Goal: Information Seeking & Learning: Compare options

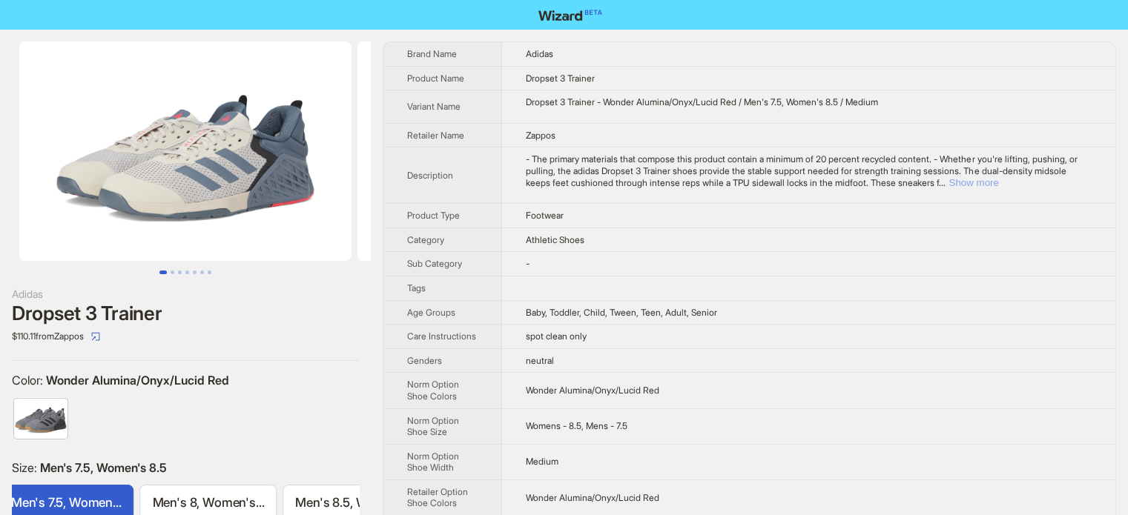
click at [998, 182] on button "Show more" at bounding box center [973, 182] width 50 height 11
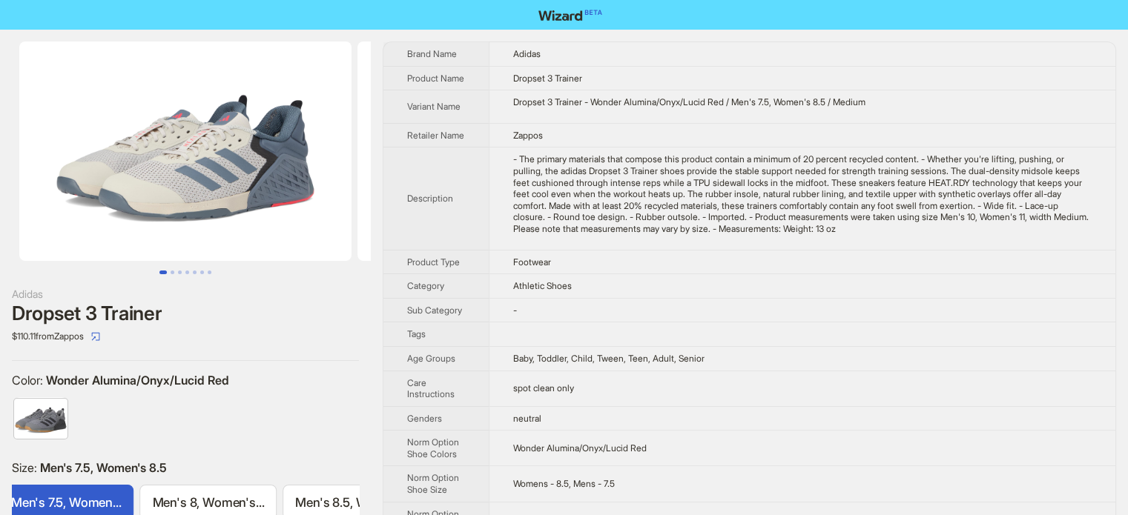
drag, startPoint x: 59, startPoint y: 113, endPoint x: 150, endPoint y: 176, distance: 109.8
click at [150, 176] on img at bounding box center [185, 151] width 332 height 219
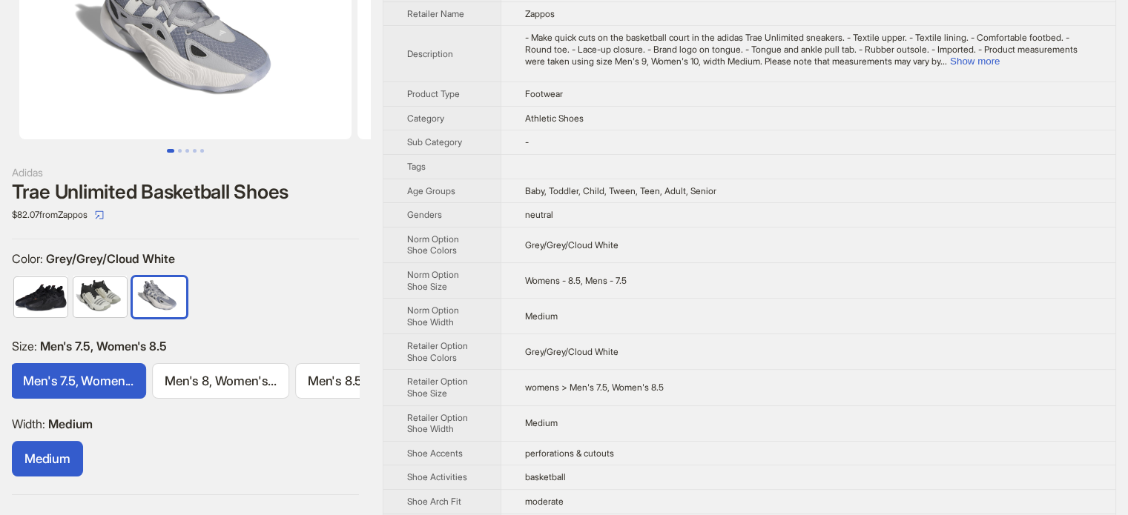
scroll to position [120, 0]
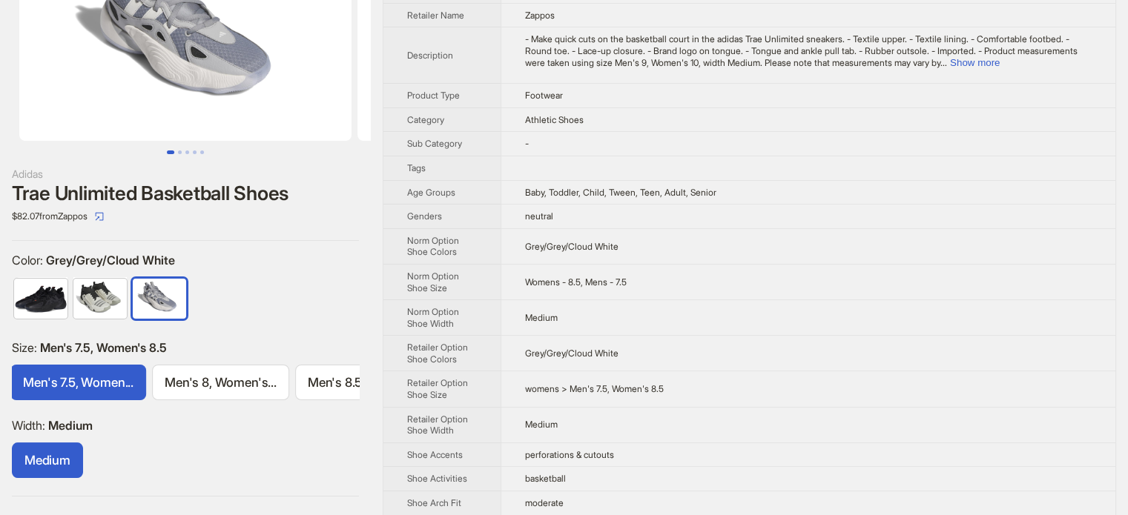
click at [109, 296] on img at bounding box center [99, 299] width 53 height 40
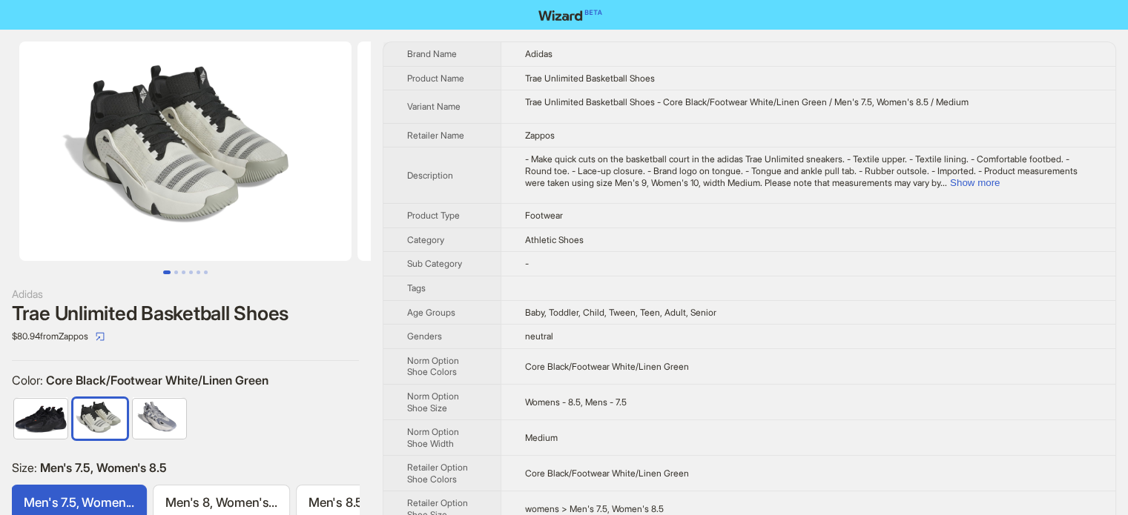
scroll to position [0, 571]
click at [161, 420] on img at bounding box center [159, 419] width 53 height 40
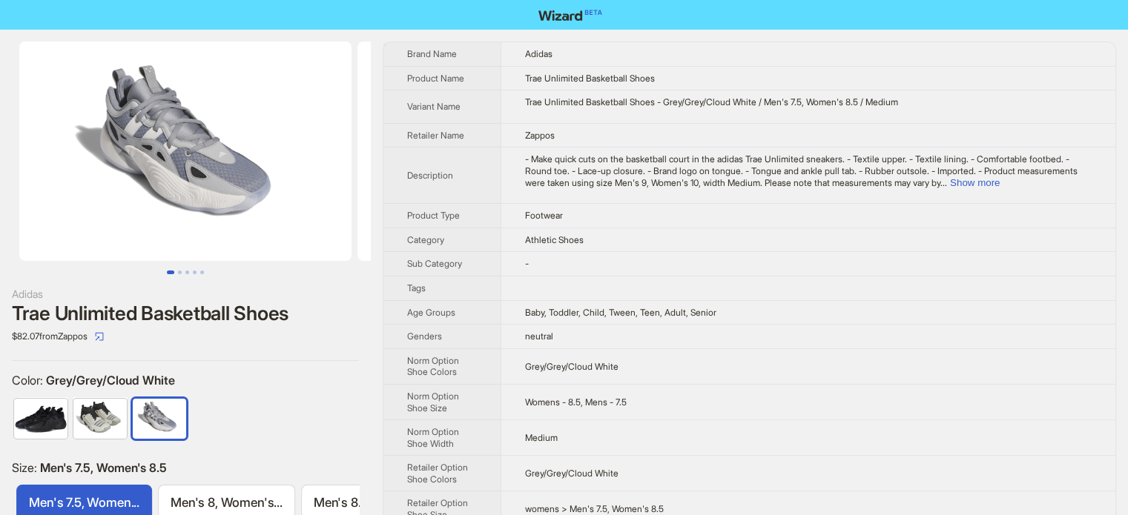
scroll to position [0, 571]
click at [999, 179] on button "Show more" at bounding box center [975, 182] width 50 height 11
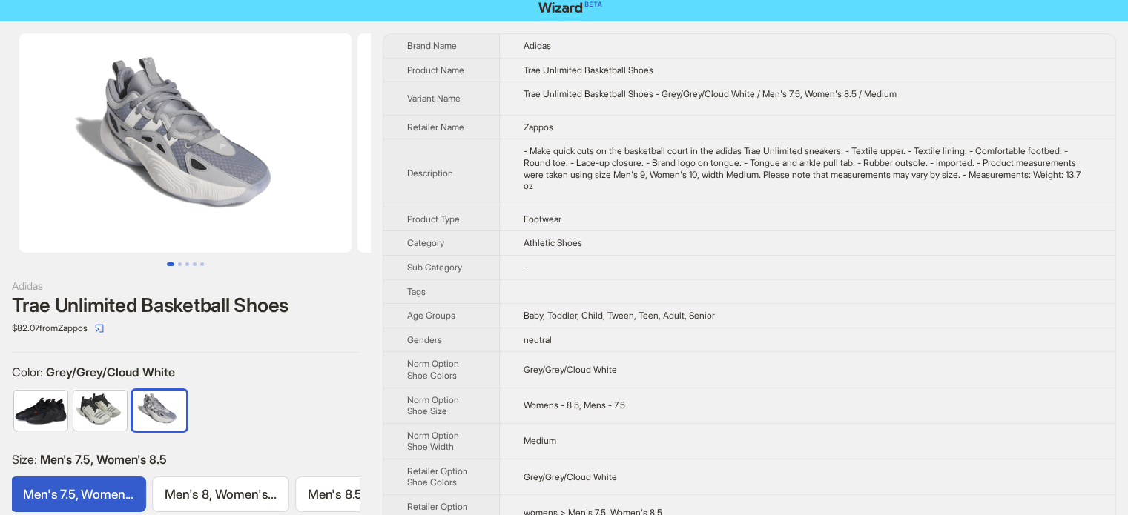
scroll to position [0, 0]
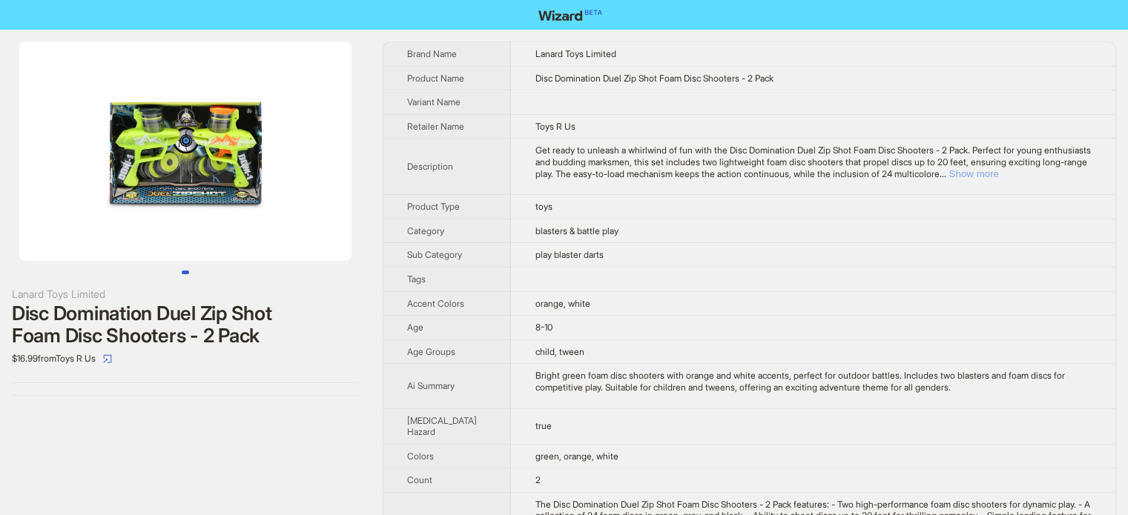
click at [998, 171] on button "Show more" at bounding box center [973, 173] width 50 height 11
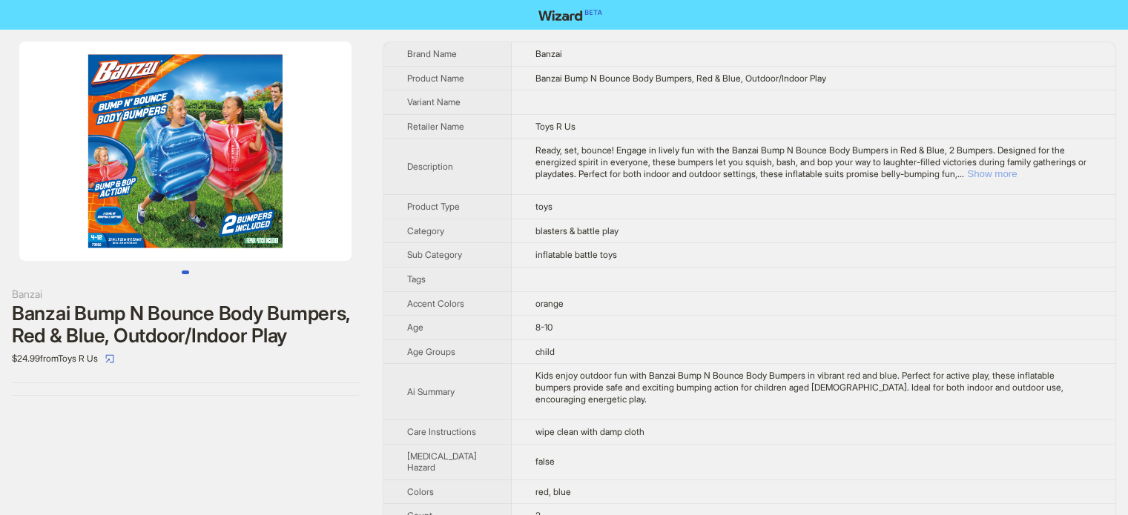
click at [1016, 172] on button "Show more" at bounding box center [992, 173] width 50 height 11
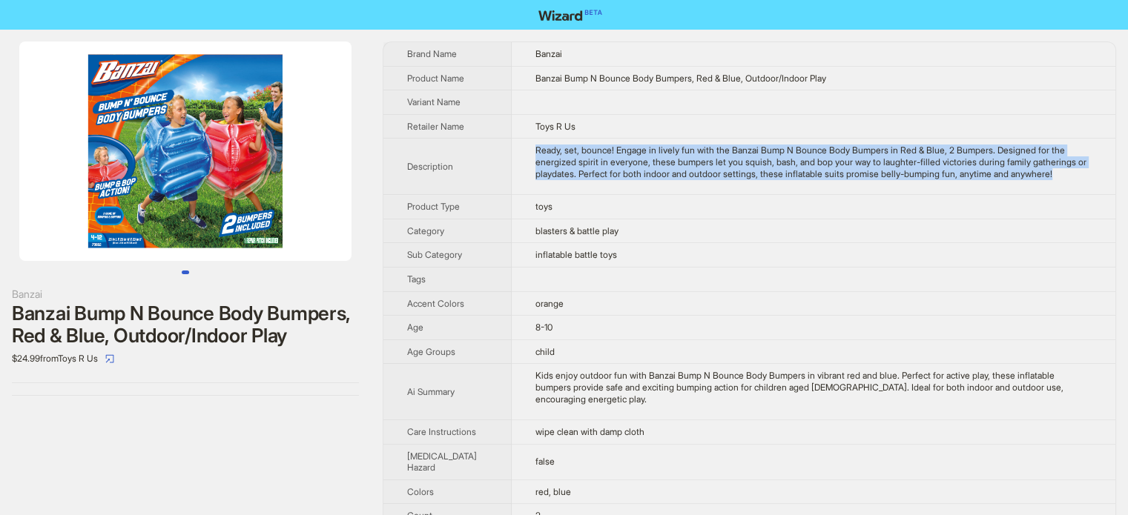
drag, startPoint x: 525, startPoint y: 145, endPoint x: 583, endPoint y: 202, distance: 81.8
click at [583, 195] on td "Ready, set, bounce! Engage in lively fun with the Banzai Bump N Bounce Body Bum…" at bounding box center [813, 167] width 603 height 56
copy div "Ready, set, bounce! Engage in lively fun with the Banzai Bump N Bounce Body Bum…"
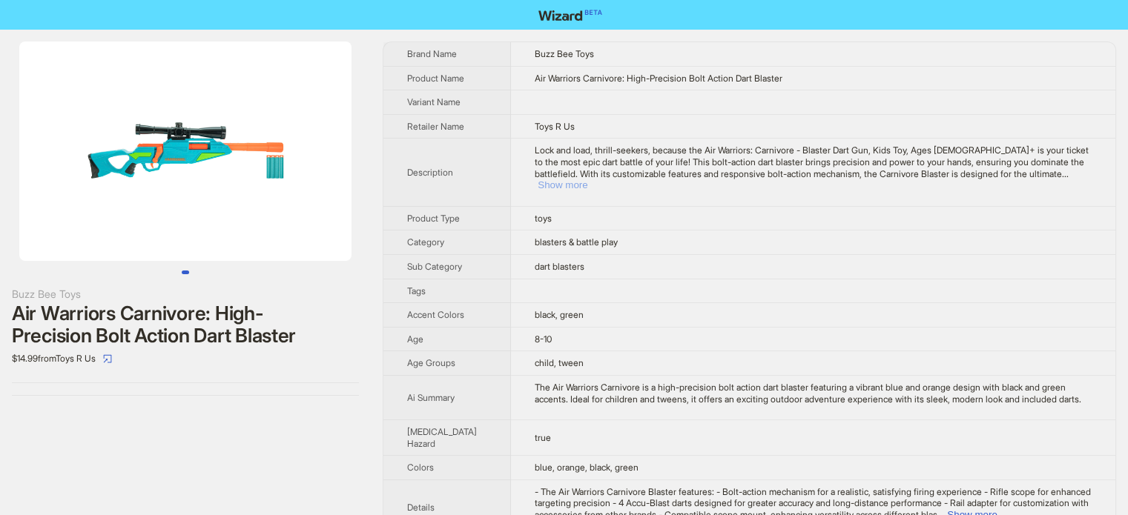
click at [587, 179] on button "Show more" at bounding box center [562, 184] width 50 height 11
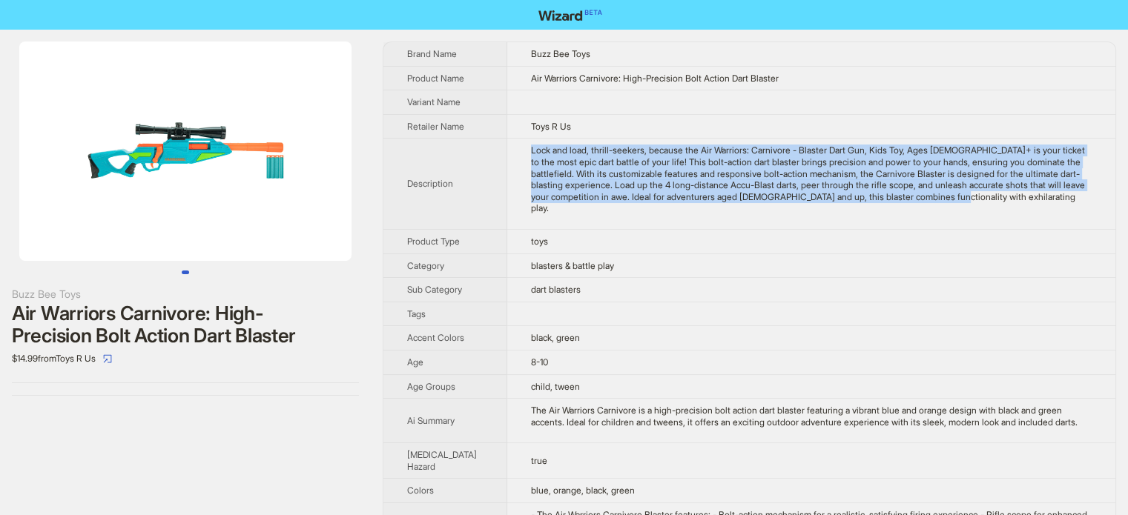
drag, startPoint x: 519, startPoint y: 150, endPoint x: 996, endPoint y: 210, distance: 481.2
click at [996, 210] on td "Lock and load, thrill-seekers, because the Air Warriors: Carnivore - Blaster Da…" at bounding box center [811, 184] width 608 height 91
copy div "Lock and load, thrill-seekers, because the Air Warriors: Carnivore - Blaster Da…"
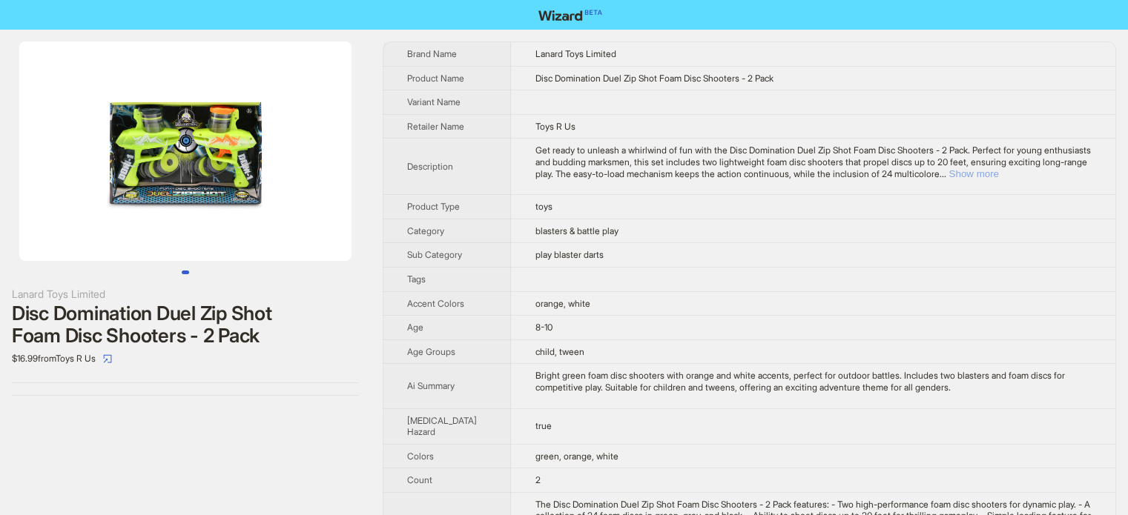
click at [998, 171] on button "Show more" at bounding box center [973, 173] width 50 height 11
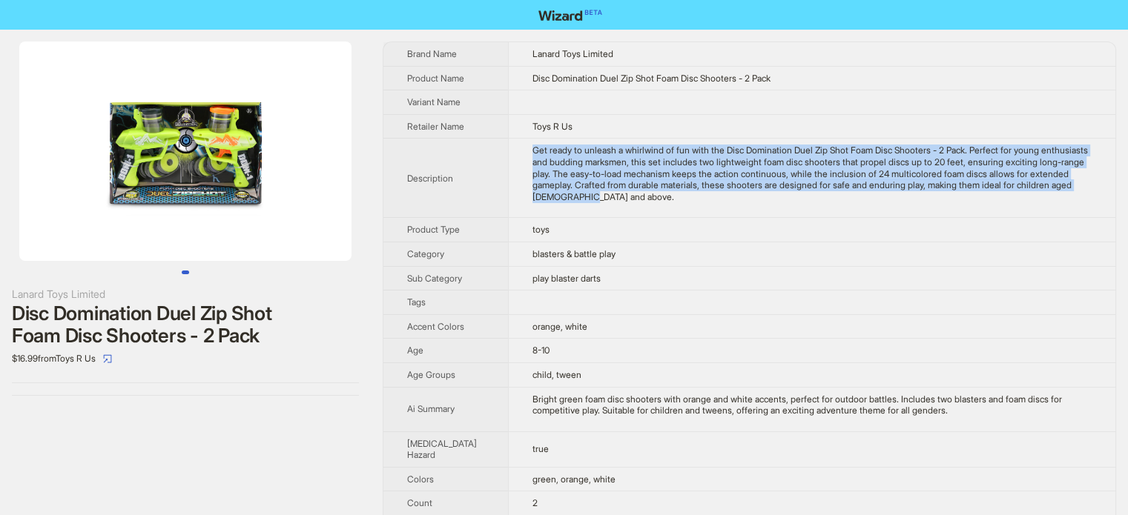
drag, startPoint x: 513, startPoint y: 147, endPoint x: 677, endPoint y: 212, distance: 176.3
click at [677, 212] on td "Get ready to unleash a whirlwind of fun with the Disc Domination Duel Zip Shot …" at bounding box center [811, 178] width 607 height 79
copy div "Get ready to unleash a whirlwind of fun with the Disc Domination Duel Zip Shot …"
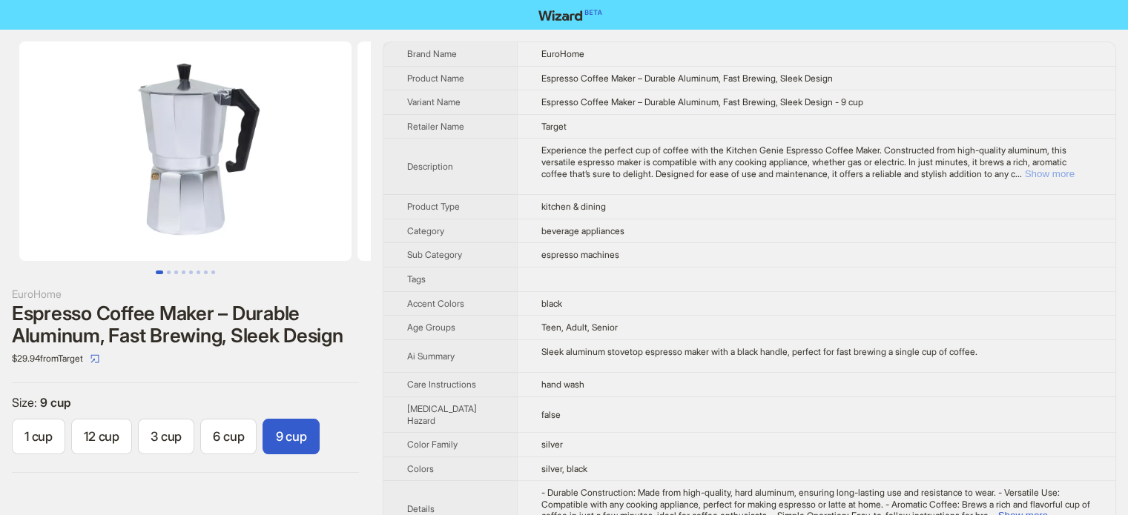
click at [1058, 171] on button "Show more" at bounding box center [1049, 173] width 50 height 11
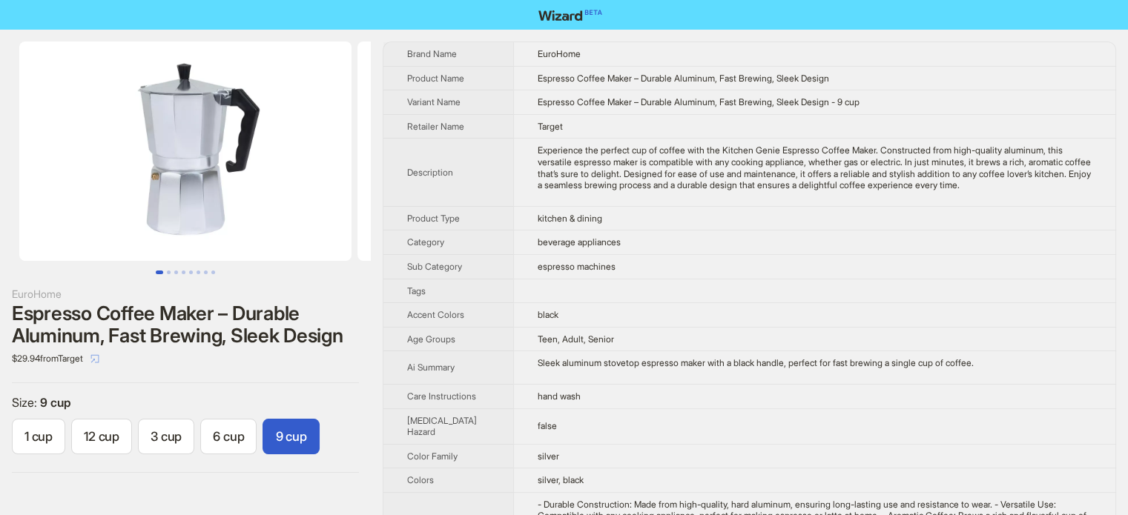
click at [99, 364] on span "button" at bounding box center [94, 358] width 9 height 11
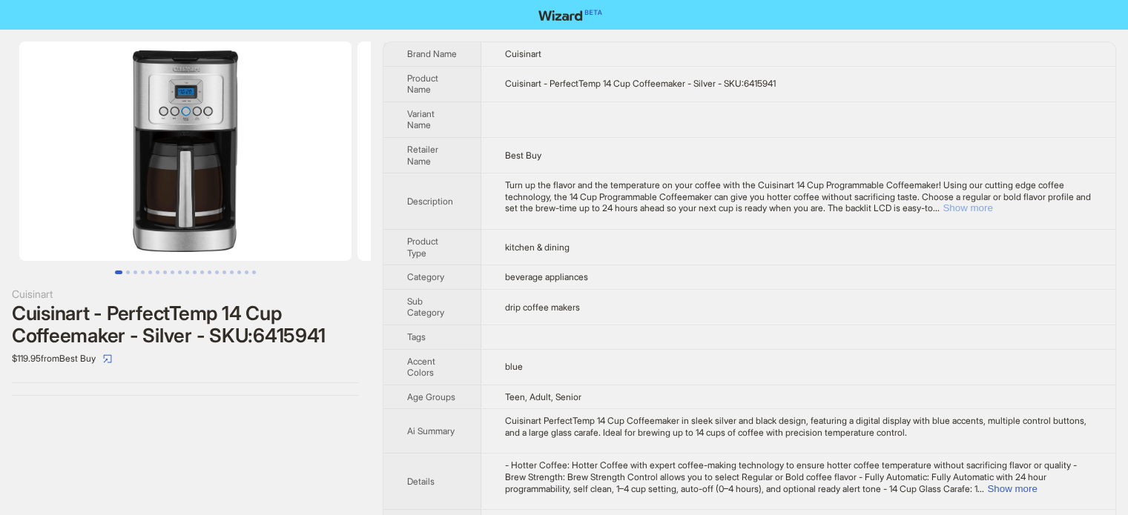
click at [992, 205] on button "Show more" at bounding box center [967, 207] width 50 height 11
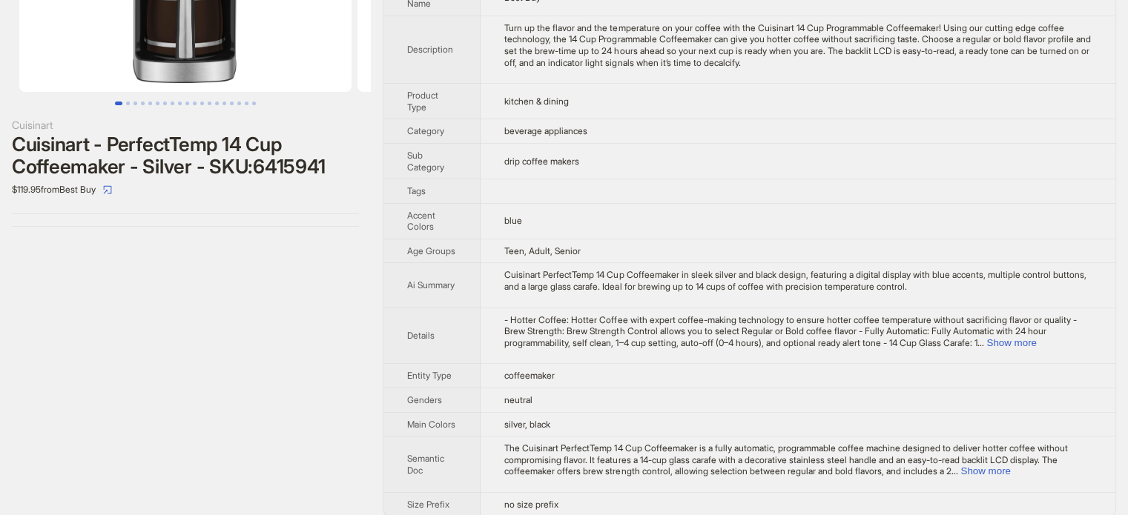
scroll to position [181, 0]
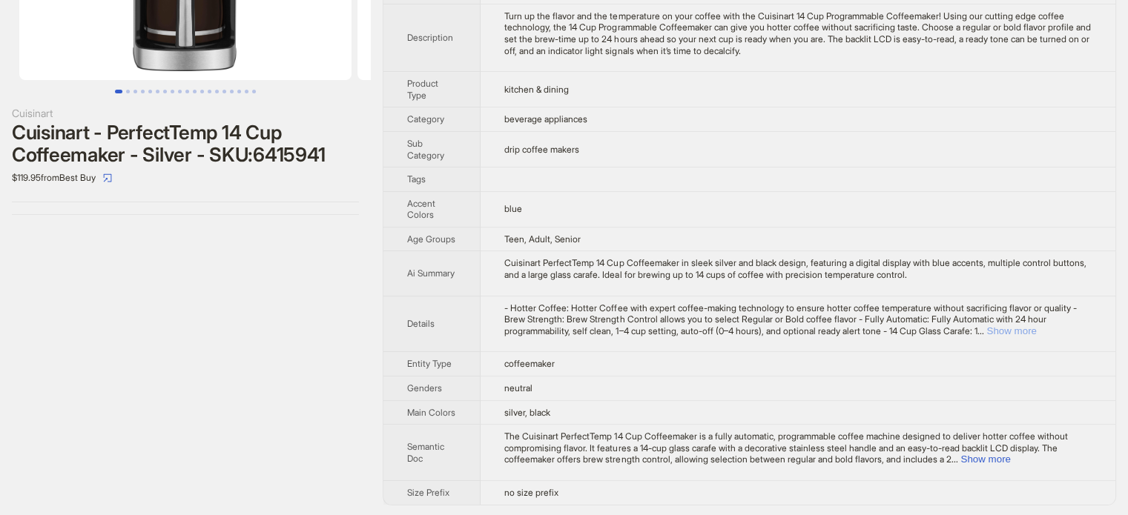
click at [1036, 328] on button "Show more" at bounding box center [1011, 330] width 50 height 11
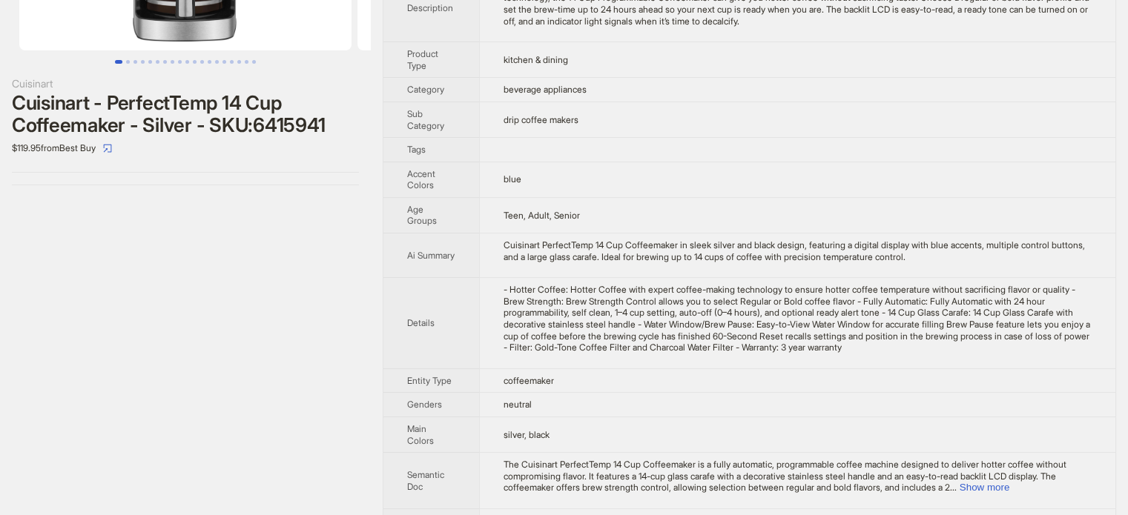
scroll to position [226, 0]
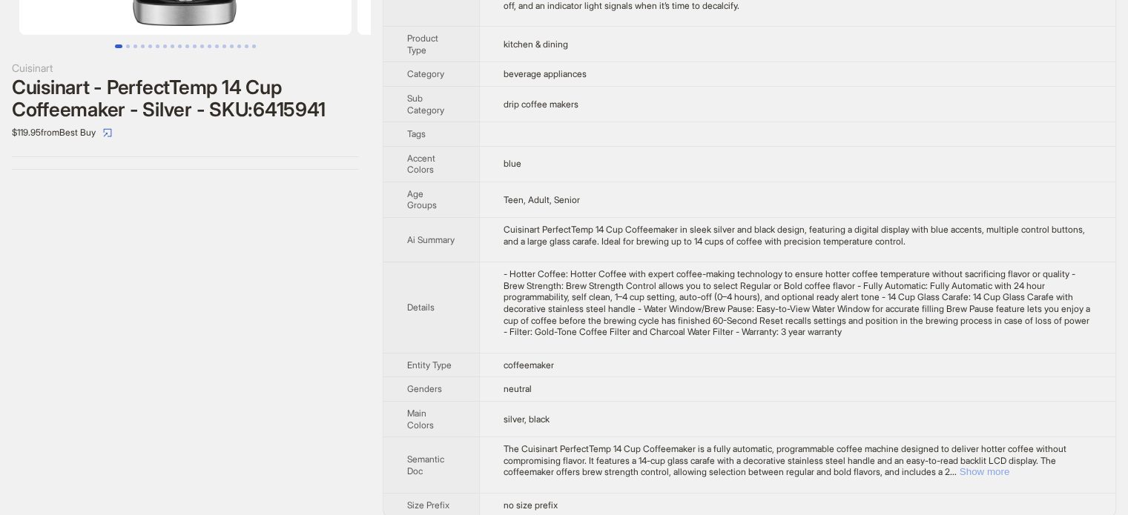
click at [1009, 466] on button "Show more" at bounding box center [984, 471] width 50 height 11
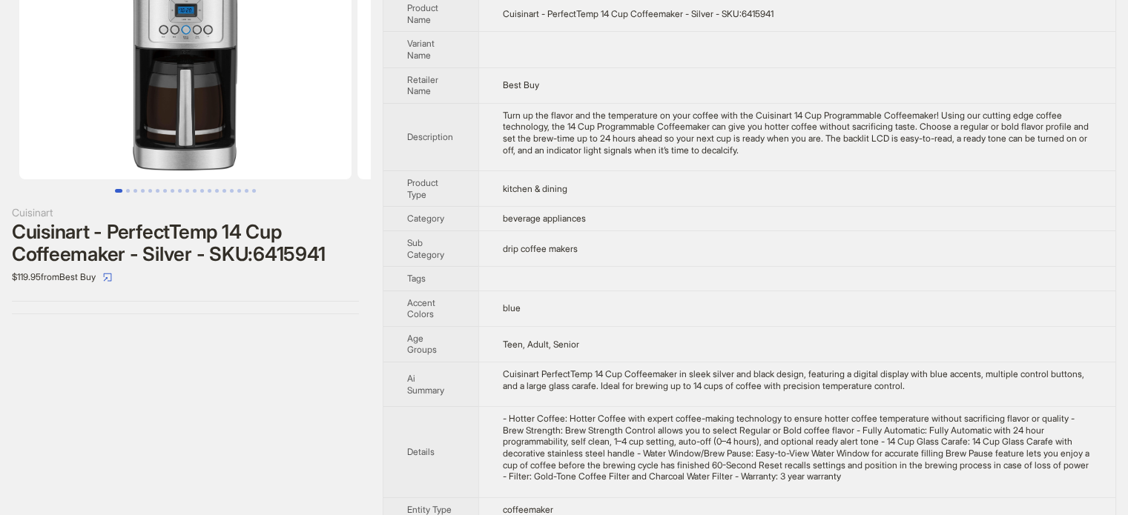
scroll to position [73, 0]
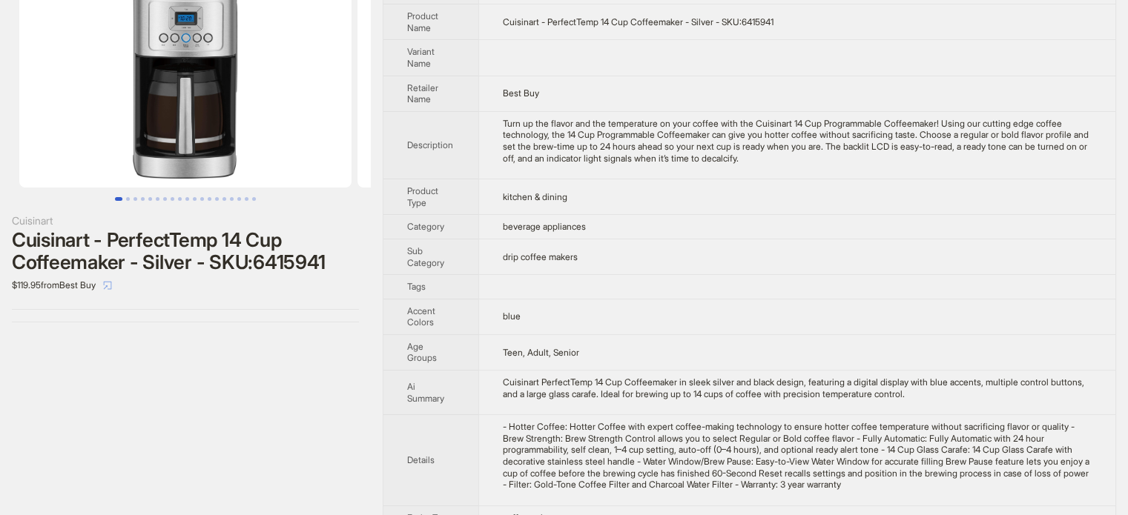
click at [112, 284] on icon "select" at bounding box center [107, 285] width 9 height 9
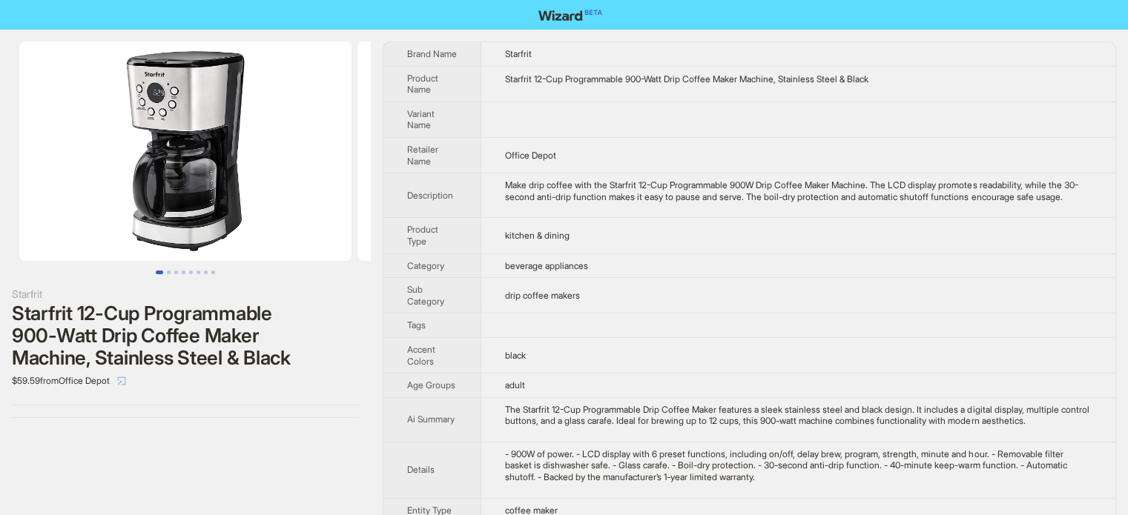
click at [126, 379] on icon "select" at bounding box center [121, 381] width 9 height 9
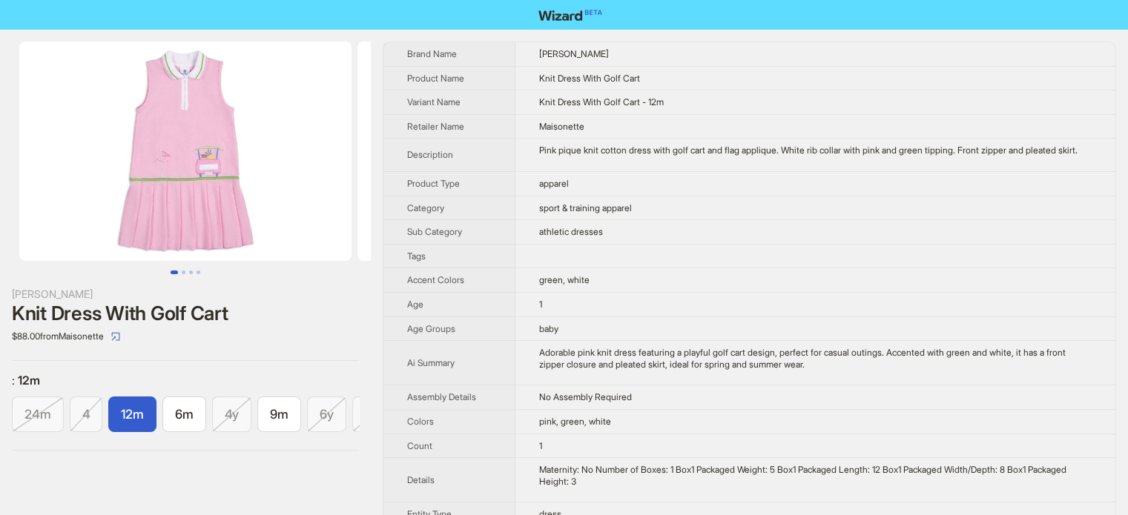
scroll to position [0, 73]
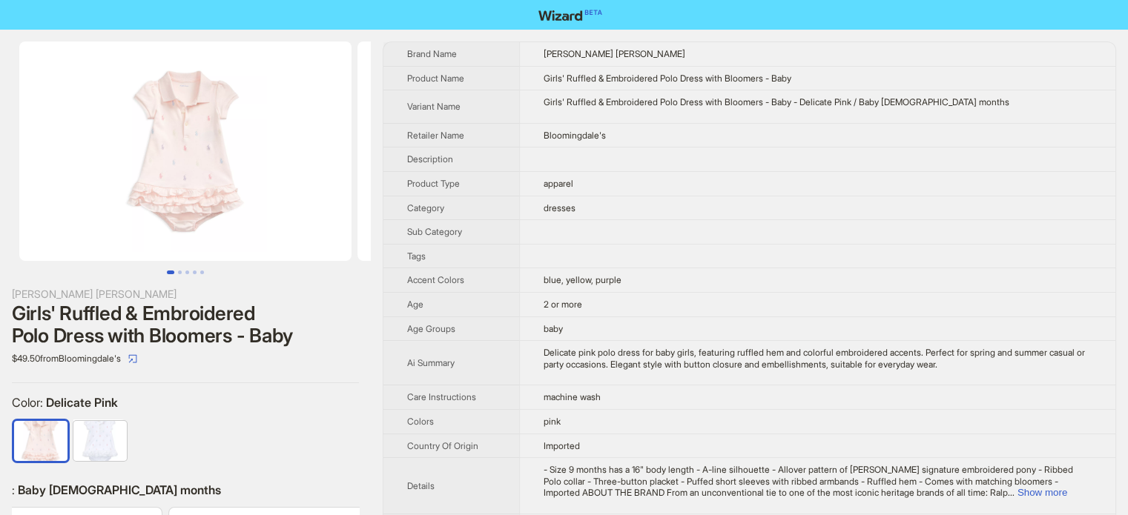
scroll to position [0, 331]
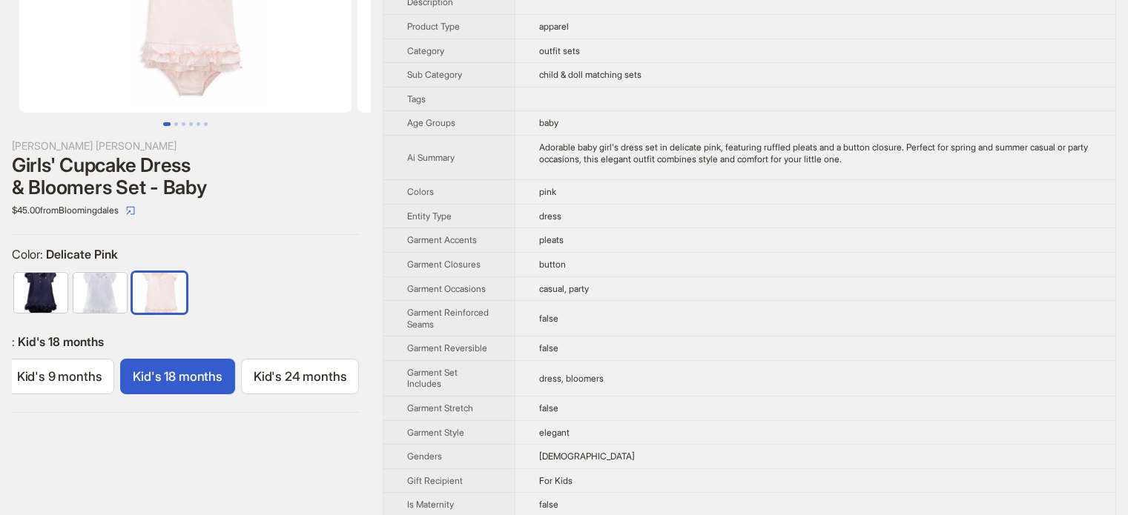
scroll to position [147, 0]
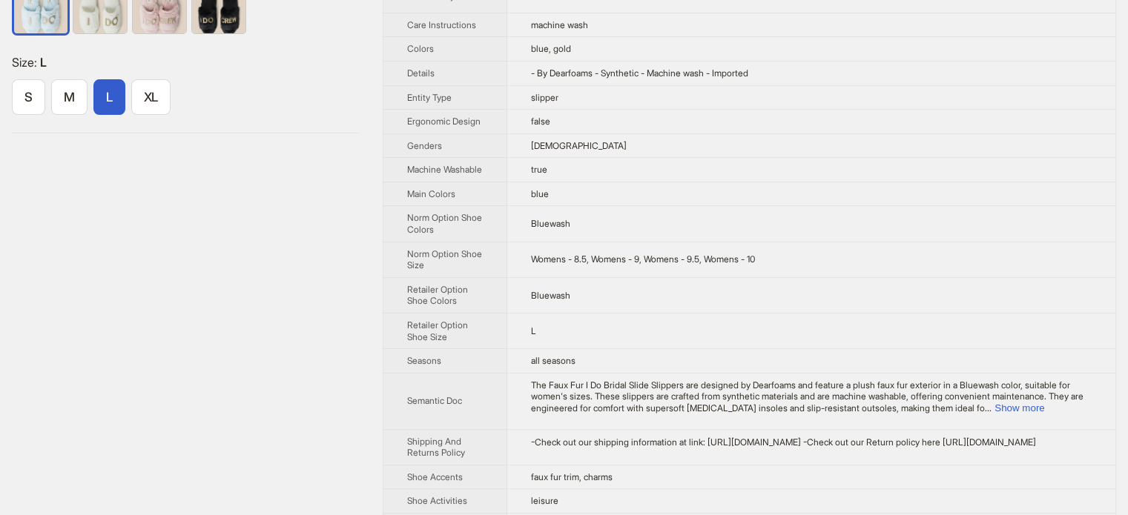
scroll to position [371, 0]
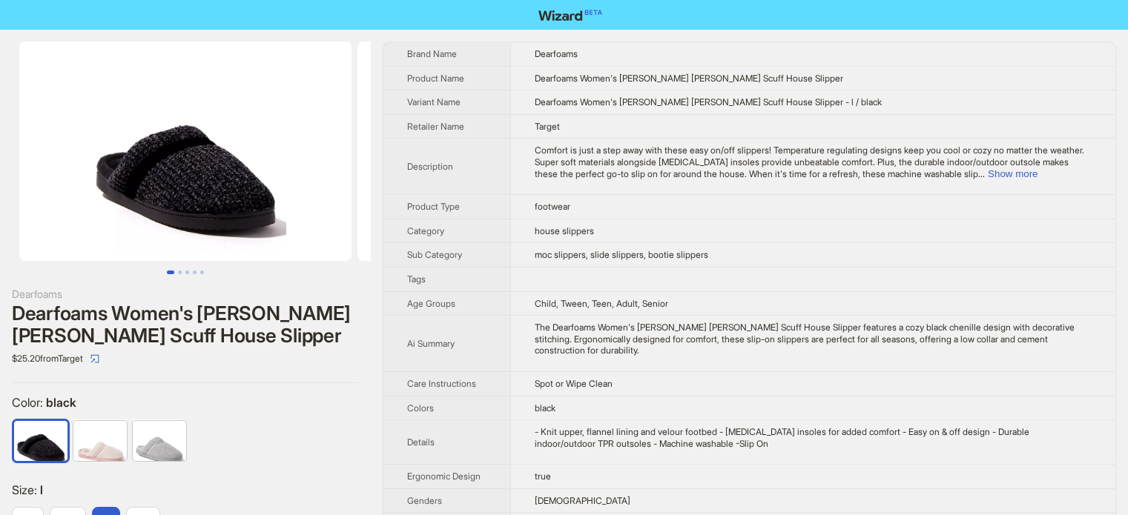
scroll to position [371, 0]
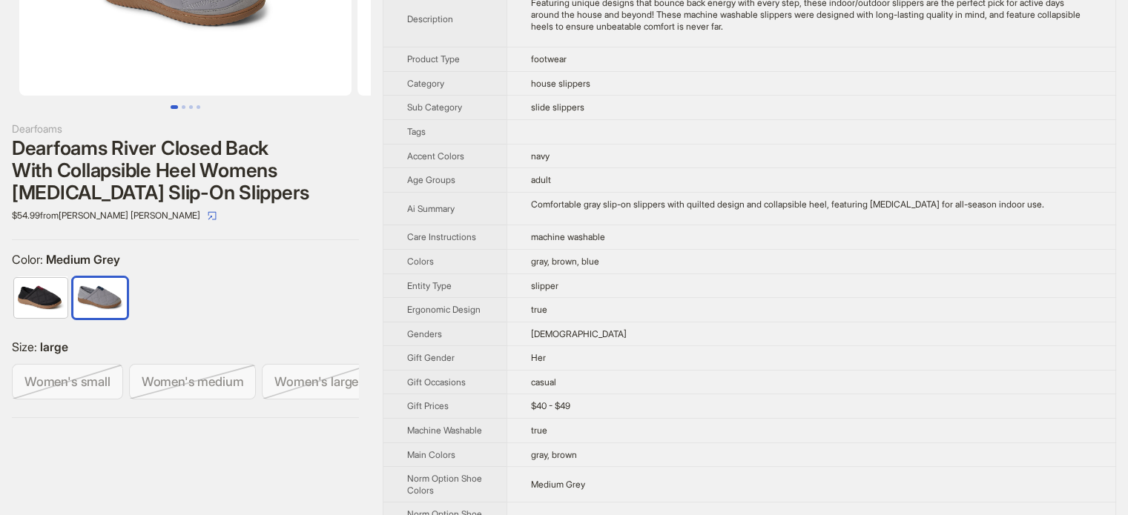
scroll to position [445, 0]
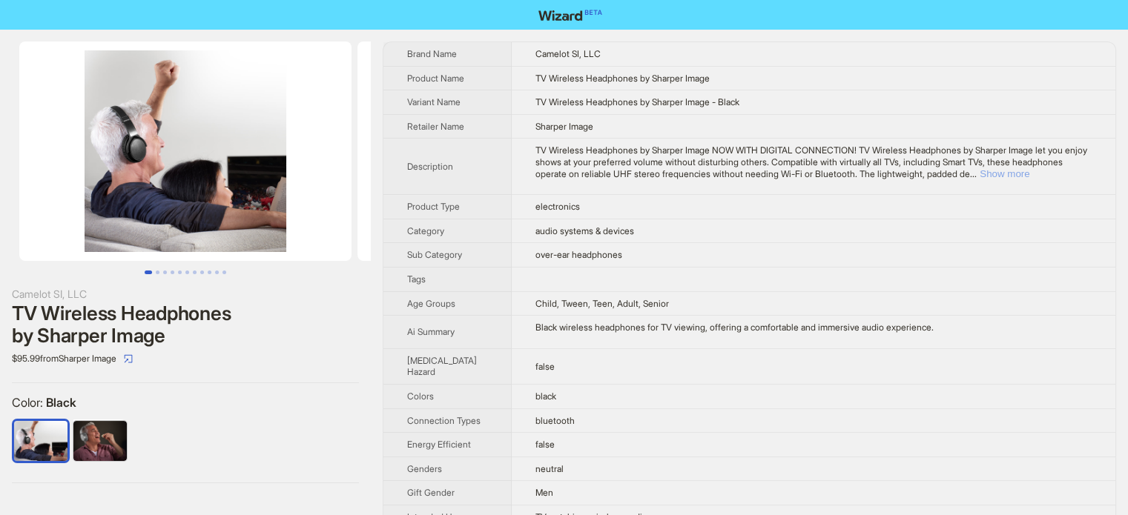
click at [1029, 172] on button "Show more" at bounding box center [1004, 173] width 50 height 11
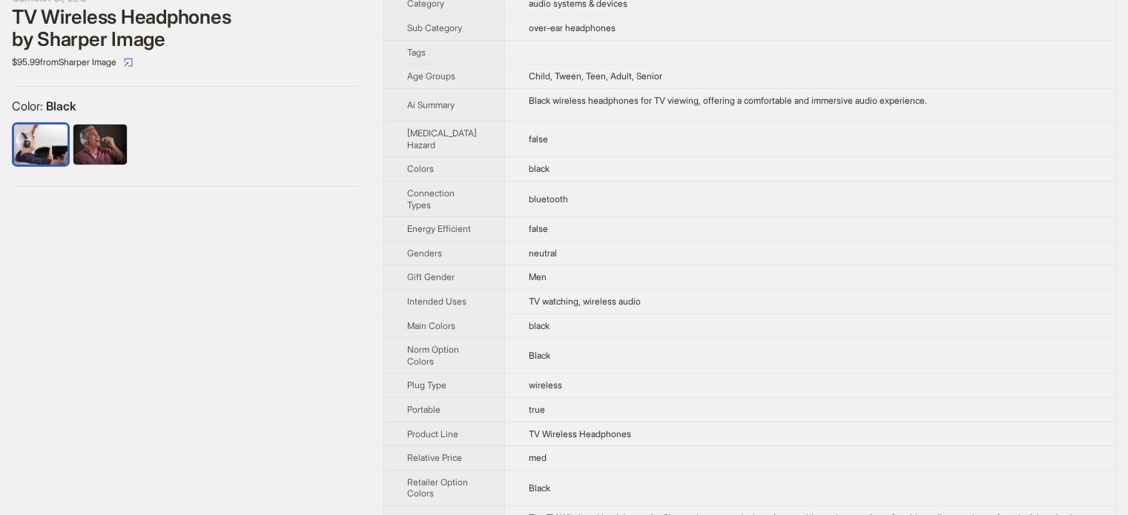
scroll to position [434, 0]
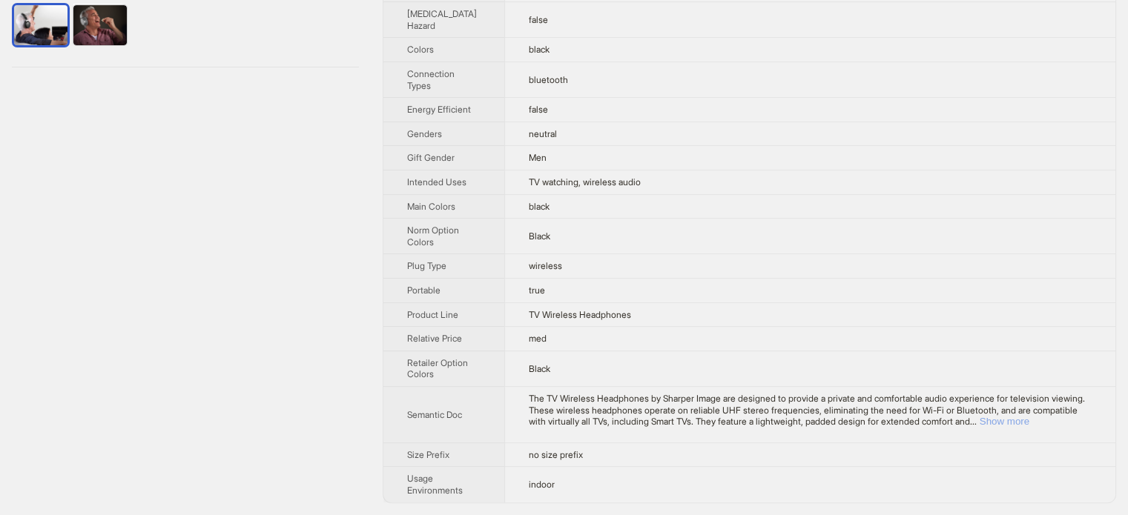
click at [1029, 420] on button "Show more" at bounding box center [1004, 421] width 50 height 11
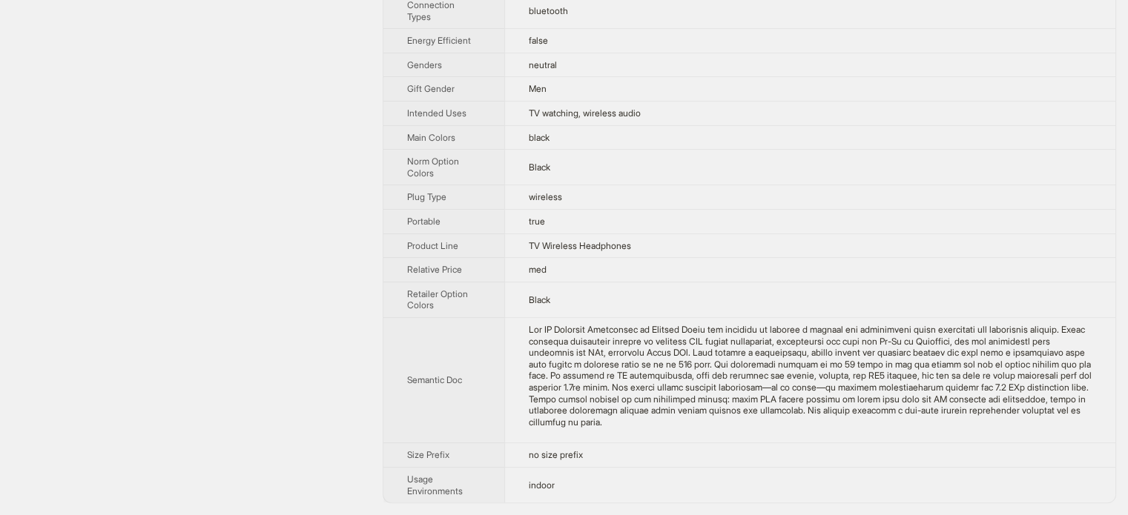
scroll to position [59, 0]
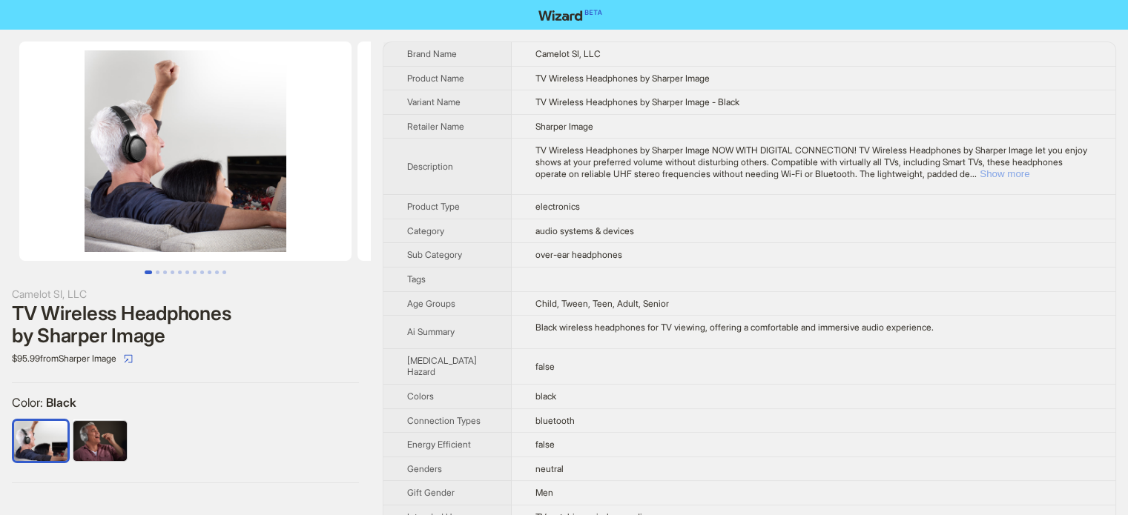
click at [1029, 168] on button "Show more" at bounding box center [1004, 173] width 50 height 11
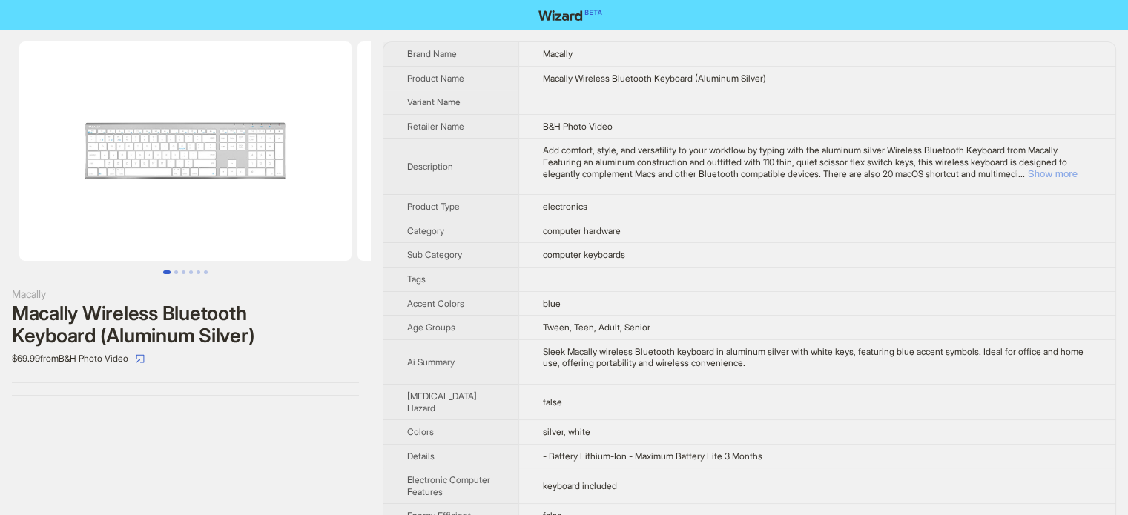
click at [1068, 168] on button "Show more" at bounding box center [1052, 173] width 50 height 11
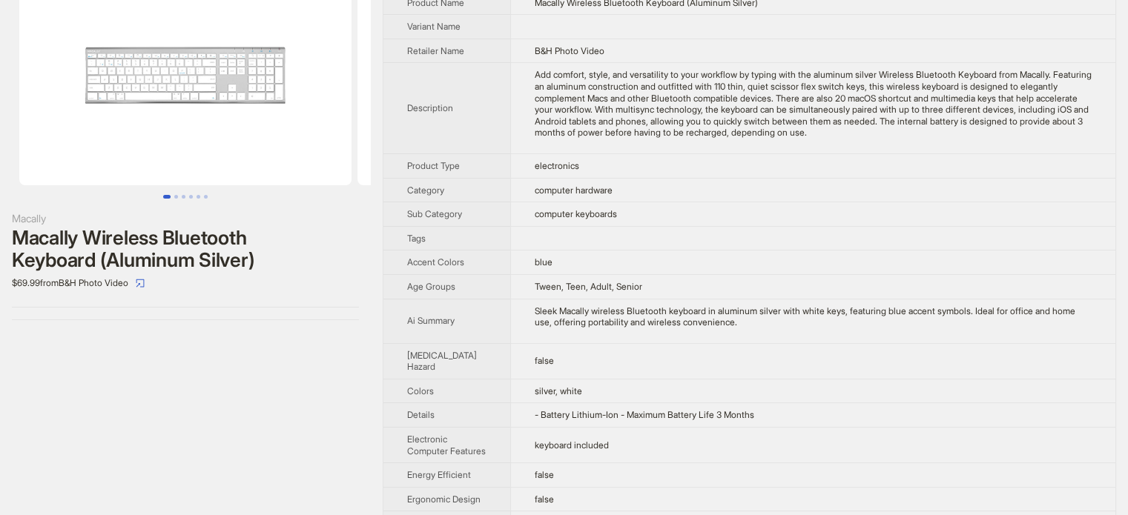
scroll to position [74, 0]
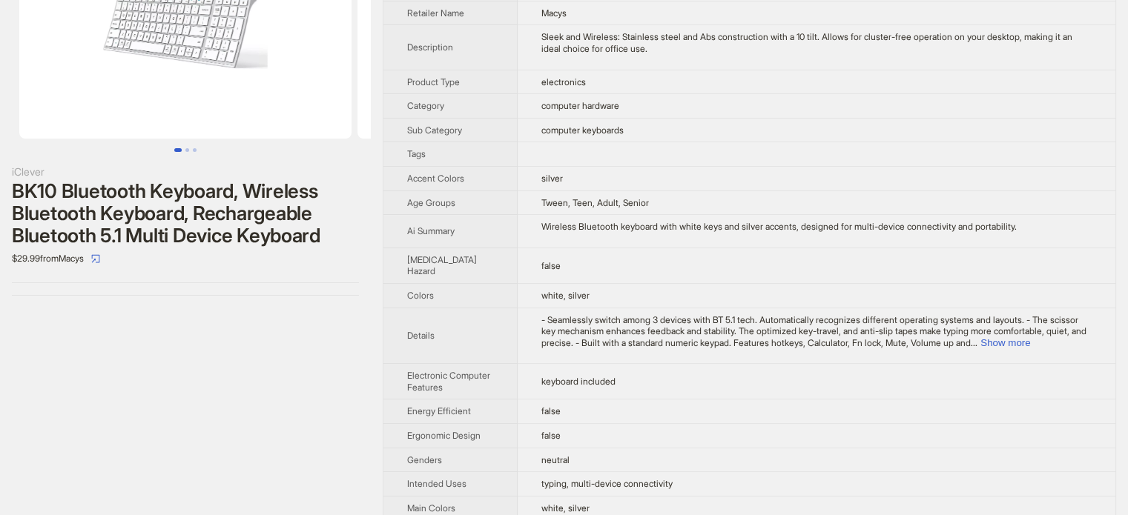
scroll to position [148, 0]
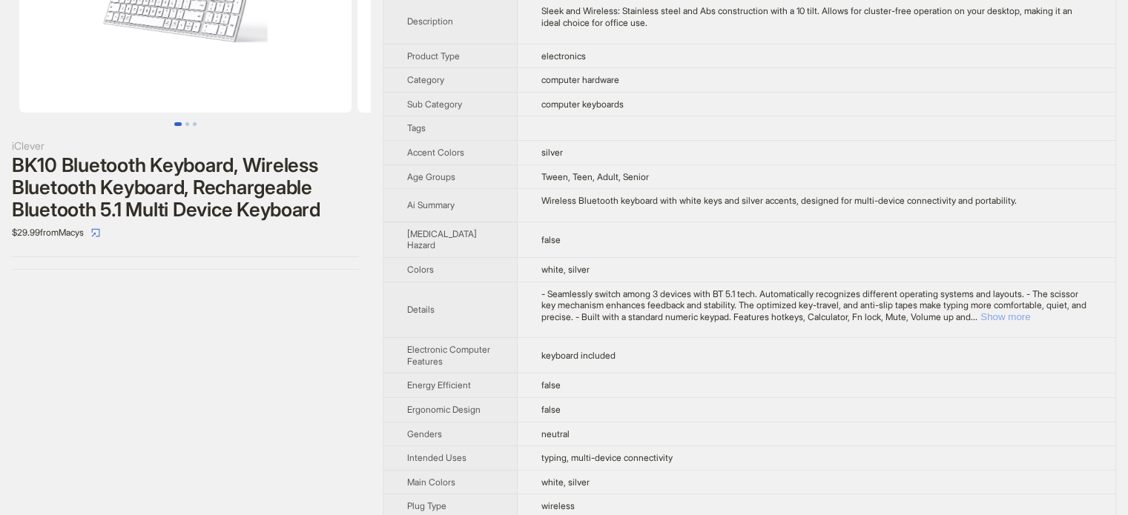
click at [1030, 311] on button "Show more" at bounding box center [1005, 316] width 50 height 11
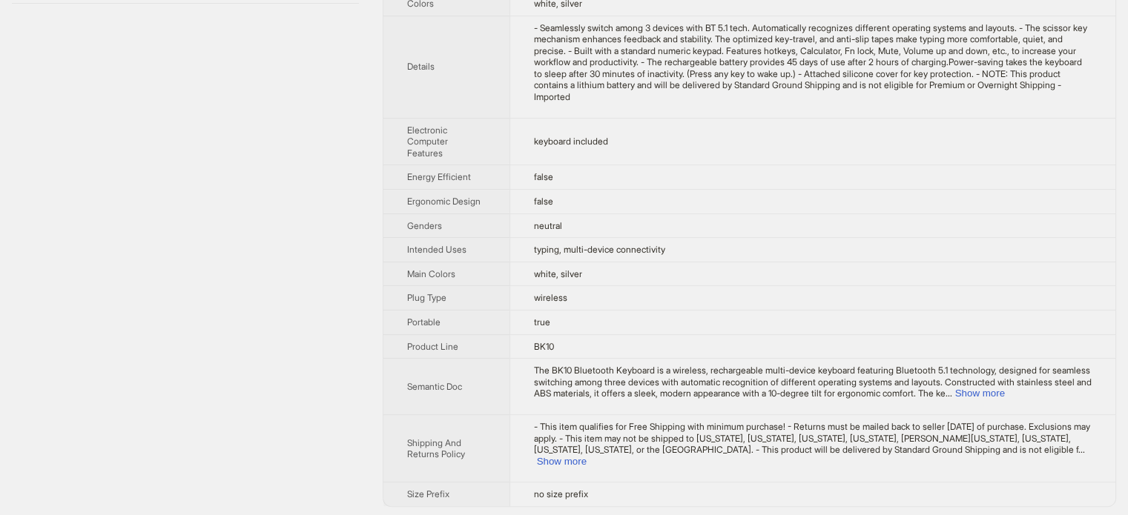
scroll to position [437, 0]
